Goal: Book appointment/travel/reservation

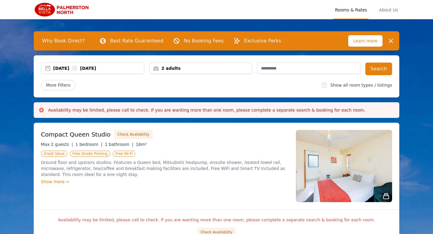
click at [223, 69] on div "2 adults" at bounding box center [200, 68] width 103 height 6
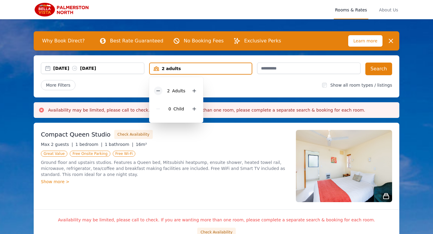
click at [157, 91] on icon at bounding box center [158, 90] width 5 height 5
click at [178, 184] on div "Show more >" at bounding box center [165, 181] width 248 height 6
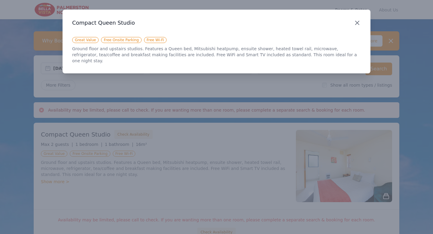
click at [357, 25] on icon "button" at bounding box center [356, 22] width 7 height 7
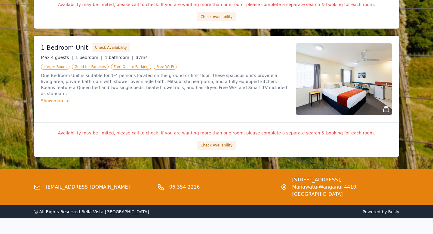
scroll to position [613, 0]
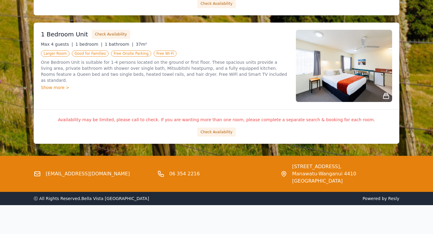
drag, startPoint x: 292, startPoint y: 166, endPoint x: 357, endPoint y: 176, distance: 65.6
click at [357, 170] on span "[STREET_ADDRESS]," at bounding box center [345, 166] width 107 height 7
copy span "[STREET_ADDRESS],"
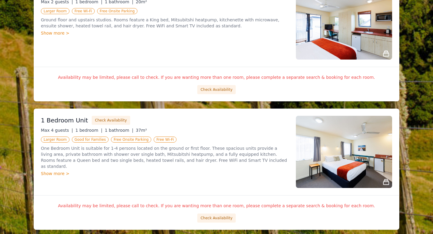
scroll to position [525, 0]
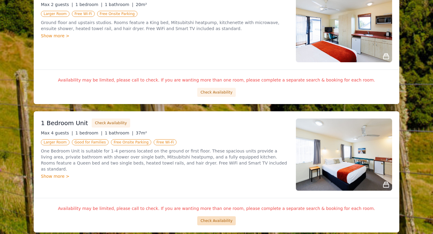
click at [205, 219] on button "Check Availability" at bounding box center [216, 220] width 38 height 9
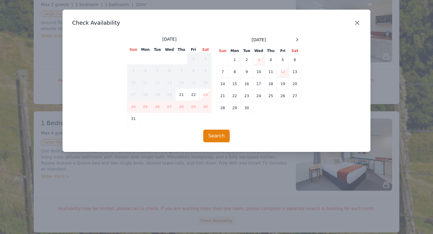
click at [358, 25] on icon "button" at bounding box center [356, 22] width 7 height 7
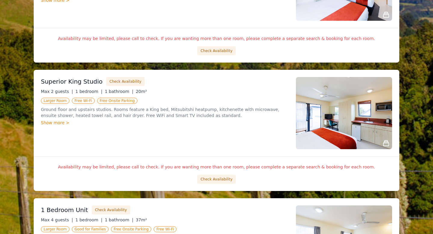
scroll to position [437, 0]
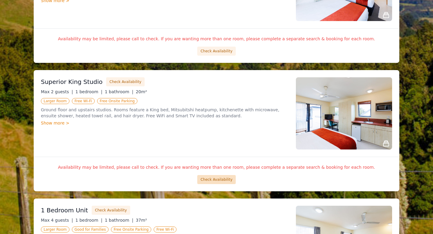
click at [224, 178] on button "Check Availability" at bounding box center [216, 179] width 38 height 9
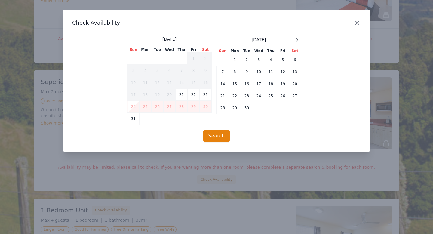
click at [355, 23] on icon "button" at bounding box center [356, 22] width 7 height 7
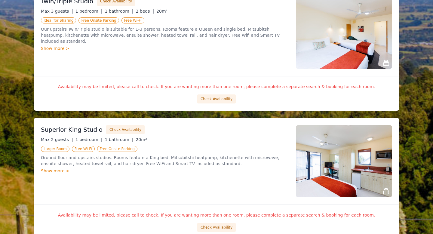
scroll to position [387, 0]
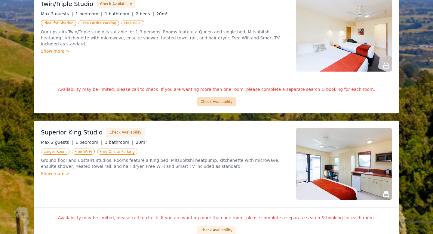
click at [220, 104] on button "Check Availability" at bounding box center [216, 101] width 38 height 9
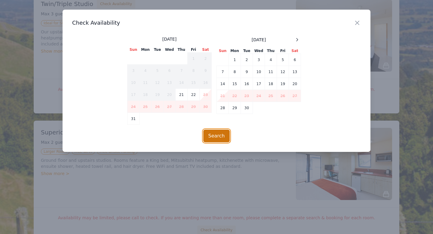
click at [208, 138] on button "Search" at bounding box center [216, 135] width 27 height 13
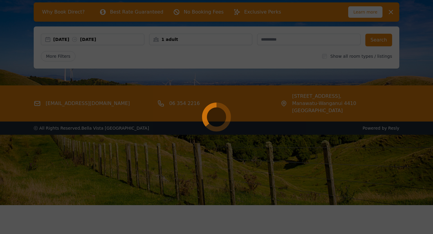
scroll to position [0, 0]
